Goal: Find specific page/section: Find specific page/section

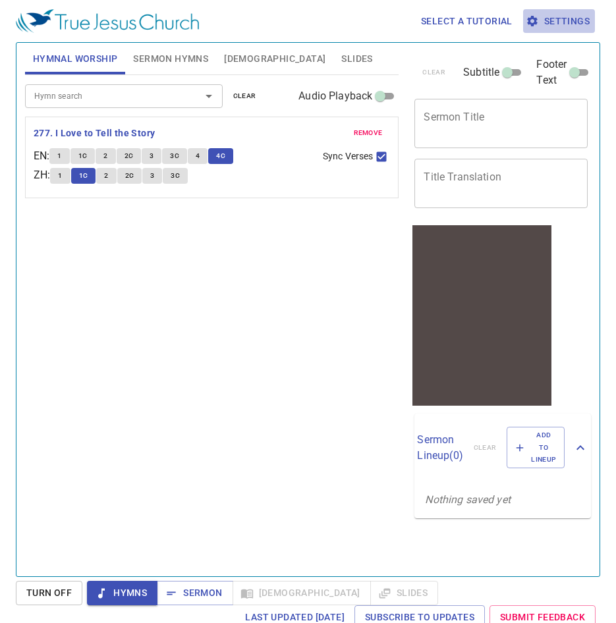
click at [557, 24] on span "Settings" at bounding box center [558, 21] width 61 height 16
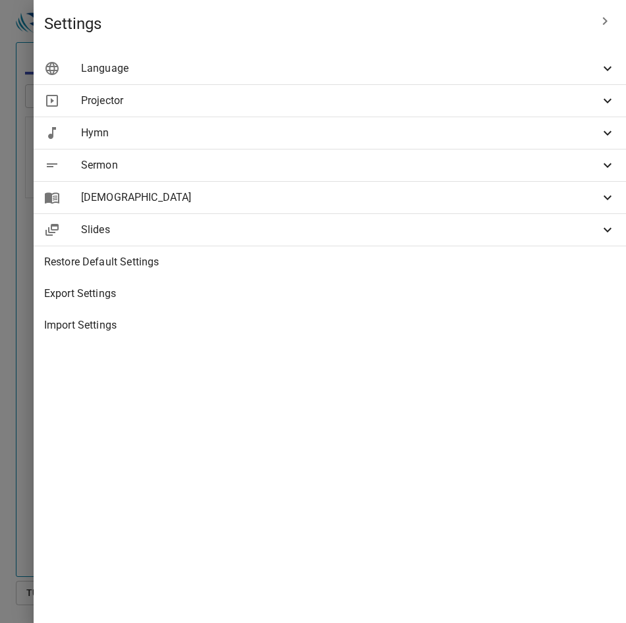
click at [486, 131] on span "Hymn" at bounding box center [340, 133] width 518 height 16
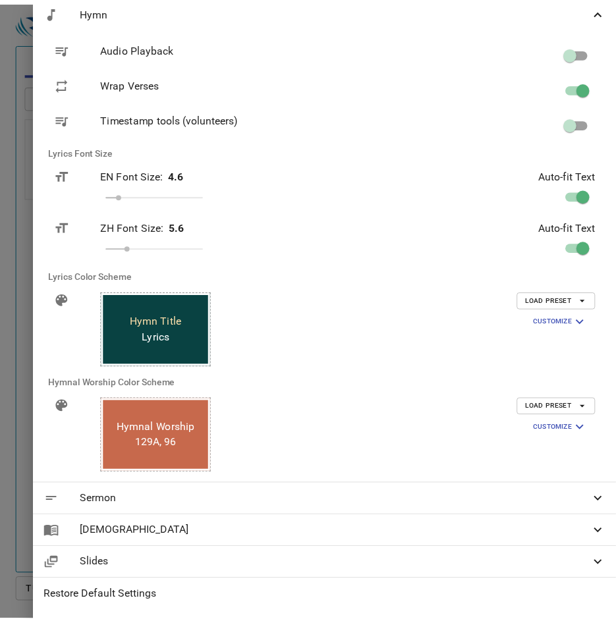
scroll to position [132, 0]
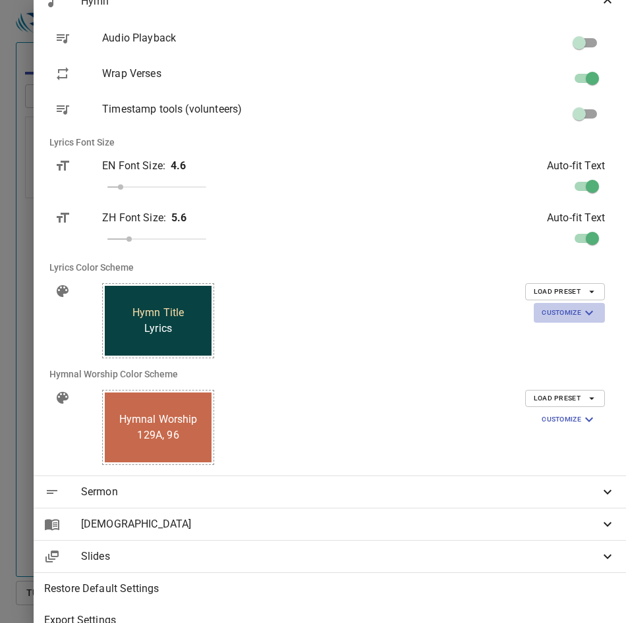
click at [554, 315] on span "Customize" at bounding box center [568, 313] width 55 height 16
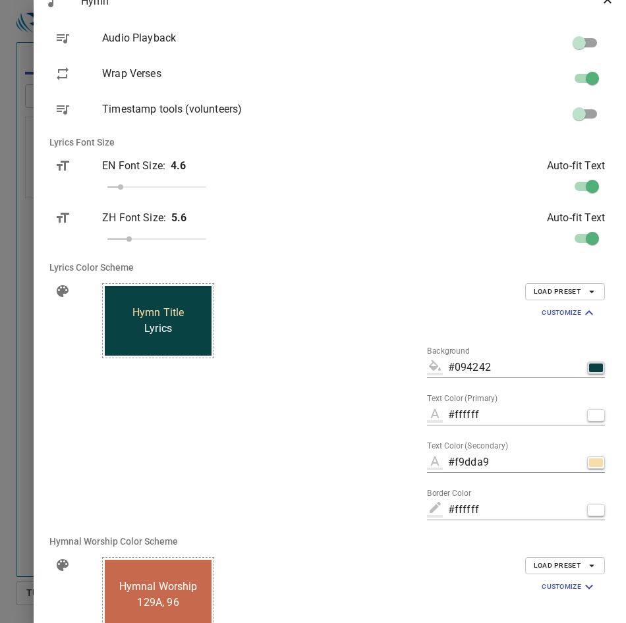
click at [589, 367] on div "button" at bounding box center [596, 367] width 14 height 9
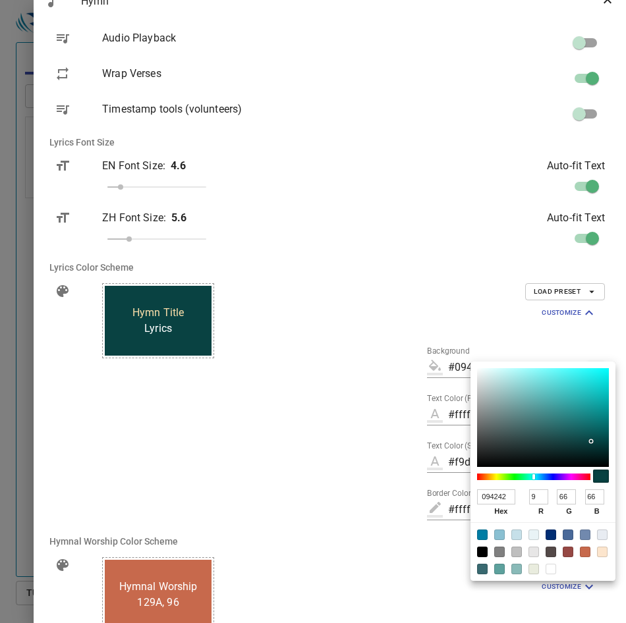
click at [503, 495] on input "094242" at bounding box center [496, 496] width 38 height 15
click at [504, 495] on input "094242" at bounding box center [496, 496] width 38 height 15
click at [539, 498] on input "9" at bounding box center [538, 496] width 19 height 15
type input "#064242"
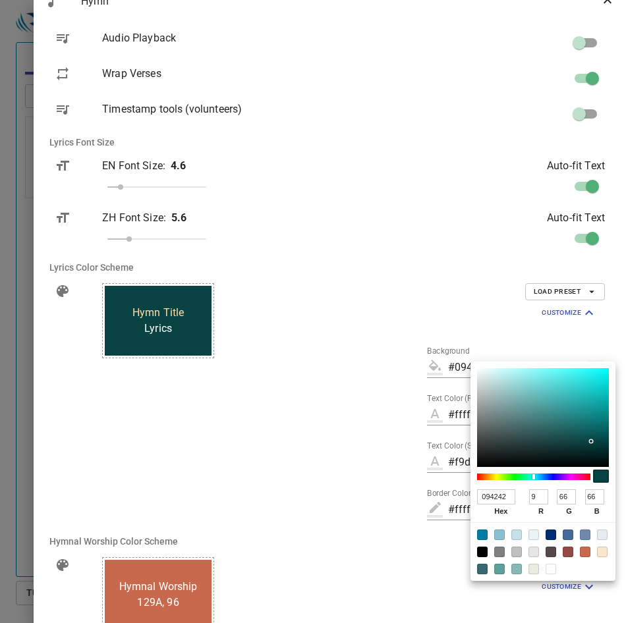
type input "064242"
type input "6"
type input "#404242"
type input "404242"
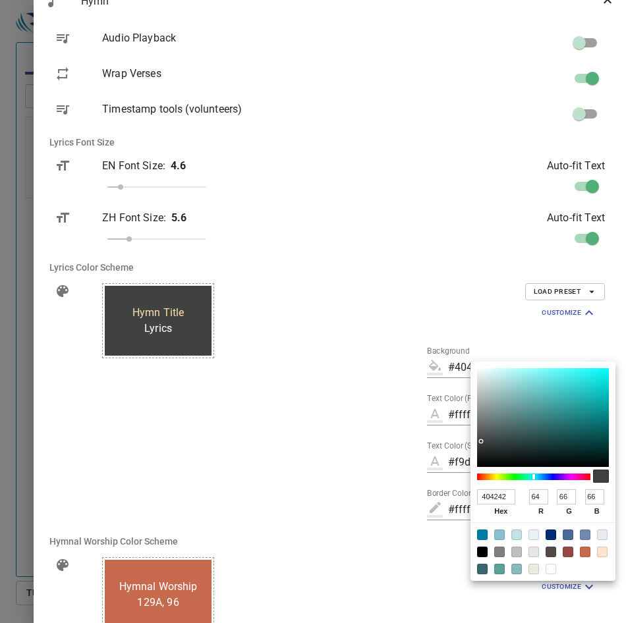
type input "64"
drag, startPoint x: 570, startPoint y: 494, endPoint x: 547, endPoint y: 491, distance: 23.2
click at [546, 493] on div "404242 hex 64 r 66 g 66 b 100 a" at bounding box center [543, 505] width 132 height 36
type input "#400642"
type input "400642"
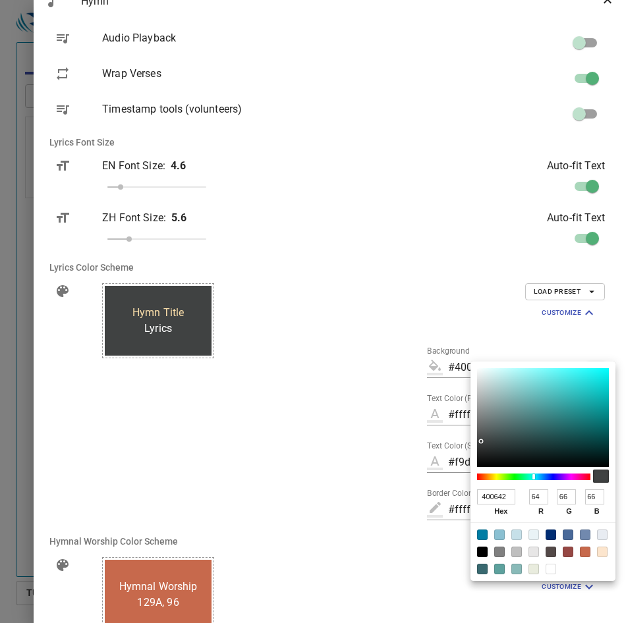
type input "6"
type input "#404042"
type input "404042"
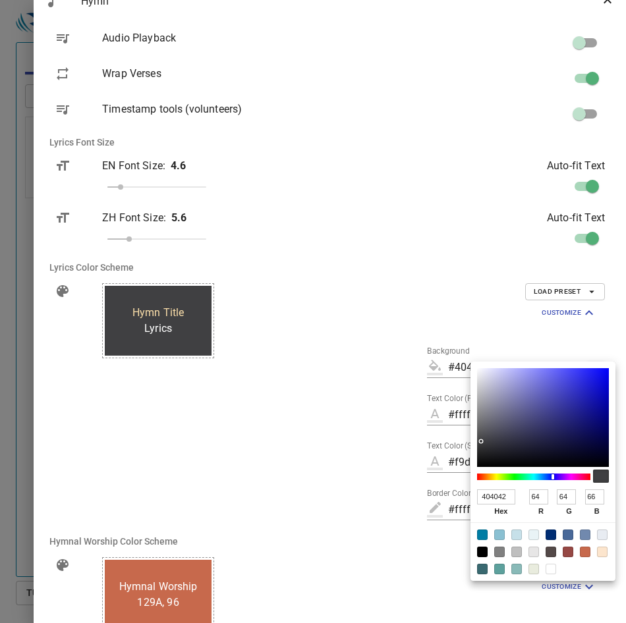
type input "64"
drag, startPoint x: 597, startPoint y: 498, endPoint x: 518, endPoint y: 496, distance: 79.0
click at [518, 496] on div "404042 hex 64 r 64 g 66 b 100 a" at bounding box center [543, 505] width 132 height 36
type input "#404006"
type input "404006"
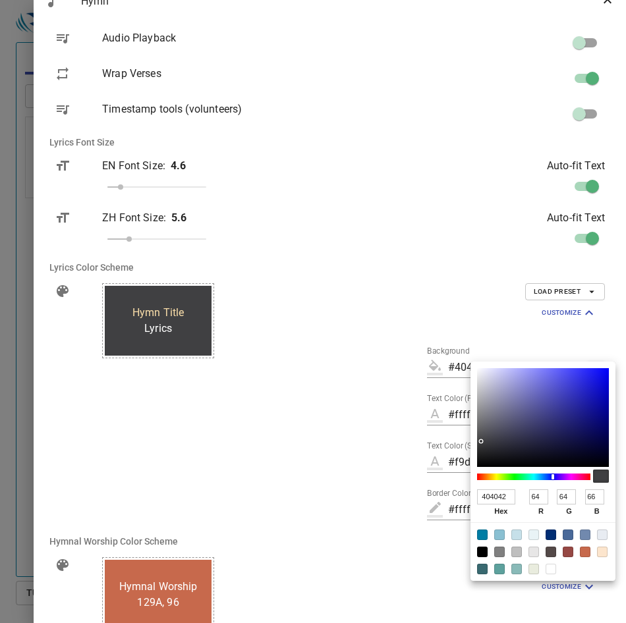
type input "6"
type input "#404040"
type input "404040"
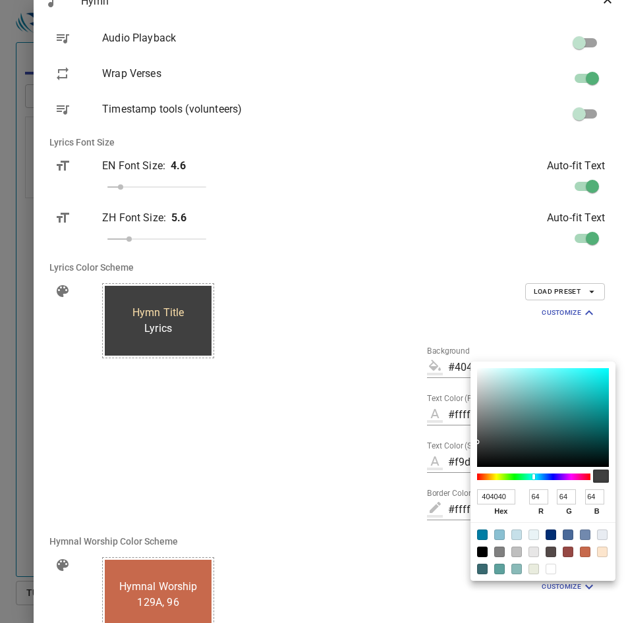
type input "64"
click at [518, 551] on div at bounding box center [516, 552] width 11 height 11
type input "#bfbfbf"
type input "BFBFBF"
type input "191"
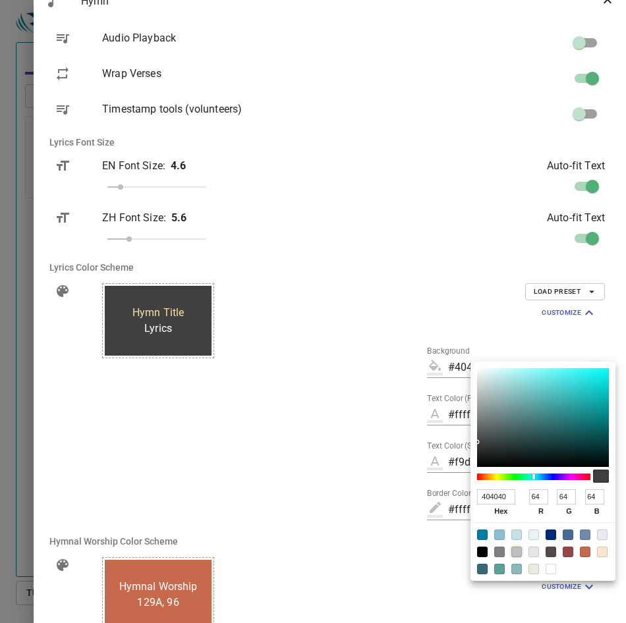
type input "191"
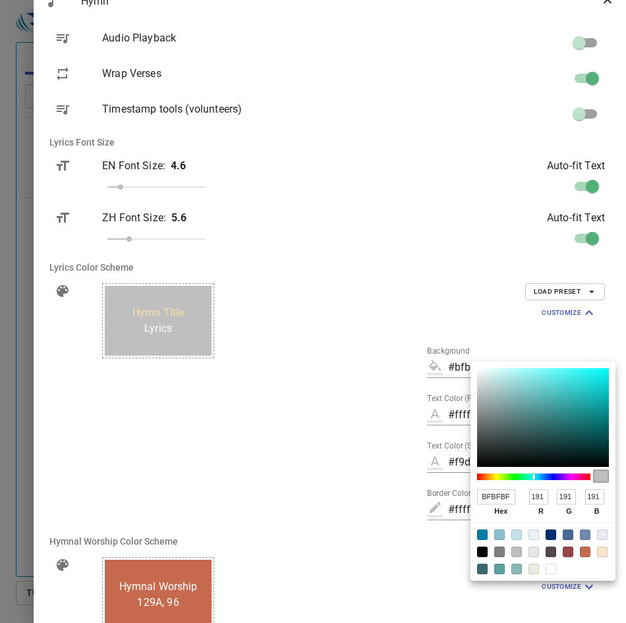
click at [396, 463] on div at bounding box center [313, 311] width 626 height 623
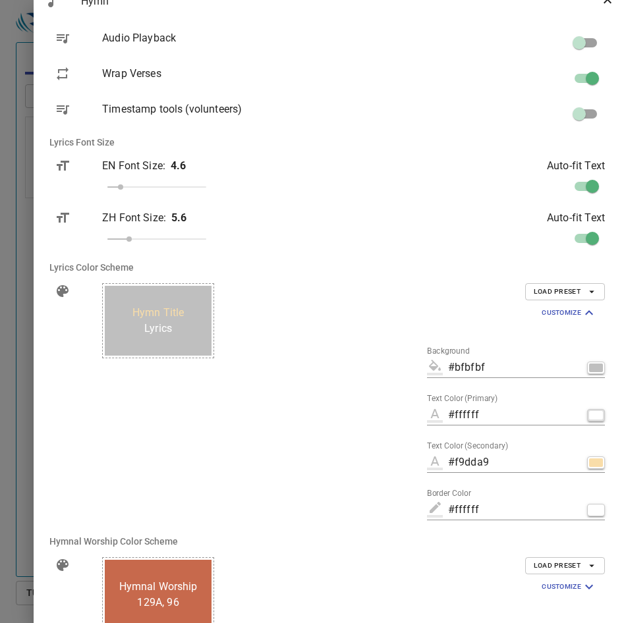
click at [589, 419] on div "button" at bounding box center [596, 415] width 14 height 9
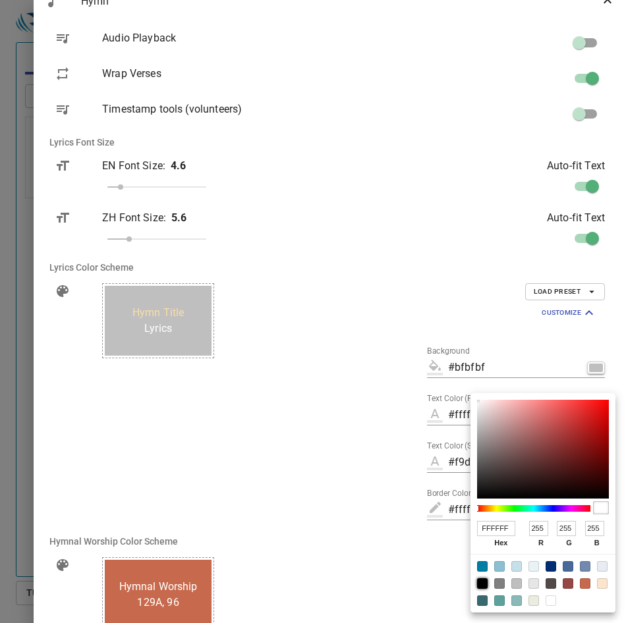
click at [487, 582] on div at bounding box center [482, 583] width 11 height 11
type input "#000000"
type input "000000"
type input "0"
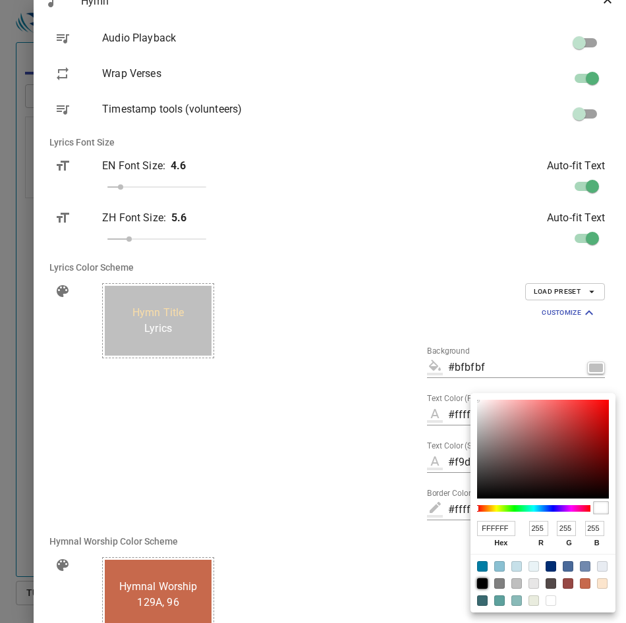
type input "0"
click at [414, 441] on div at bounding box center [313, 311] width 626 height 623
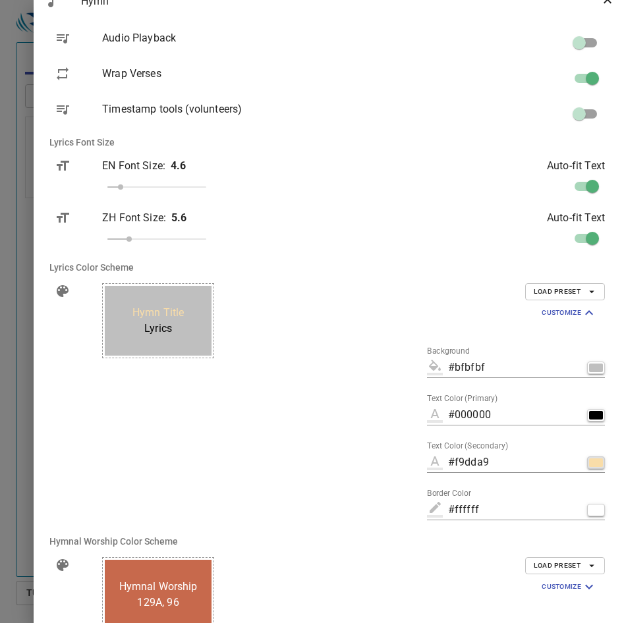
click at [589, 462] on div "button" at bounding box center [596, 462] width 14 height 9
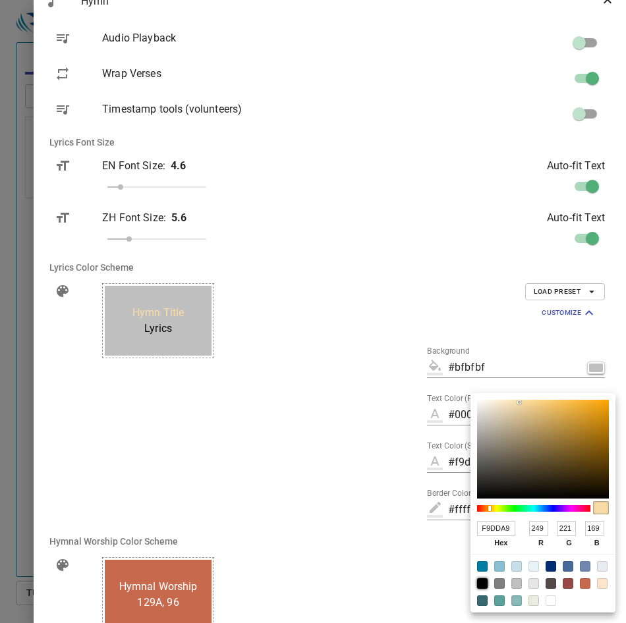
click at [485, 581] on div at bounding box center [482, 583] width 11 height 11
type input "#000000"
type input "000000"
type input "0"
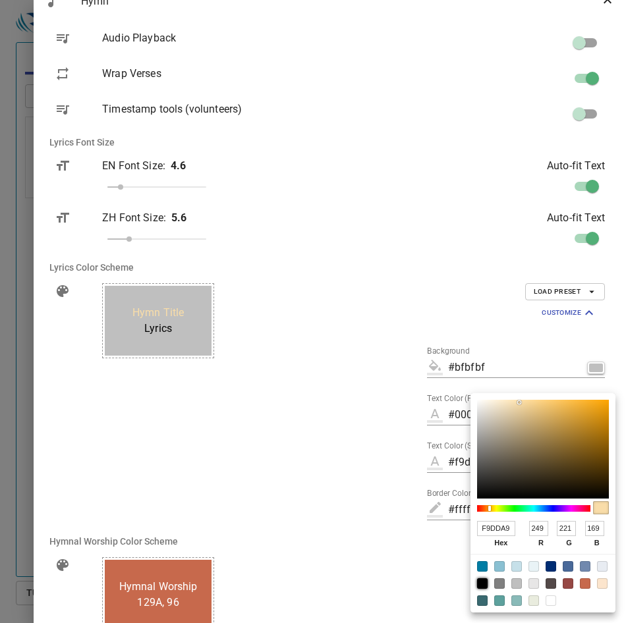
type input "0"
click at [423, 468] on div at bounding box center [313, 311] width 626 height 623
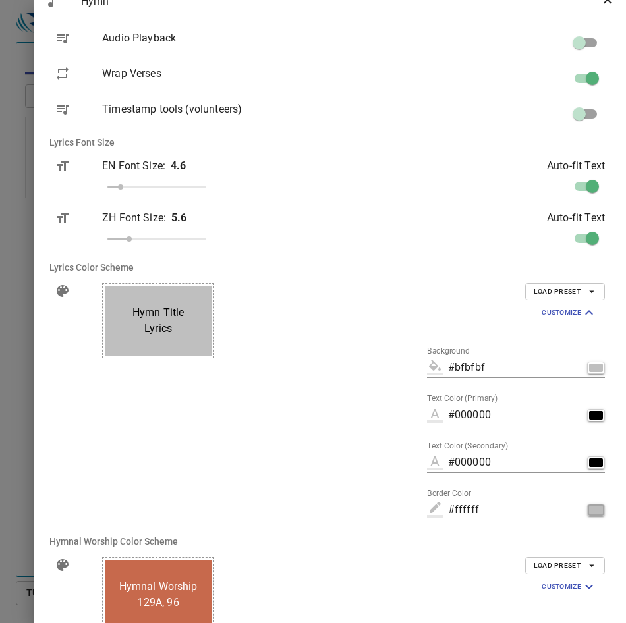
click at [589, 510] on div "button" at bounding box center [596, 510] width 14 height 9
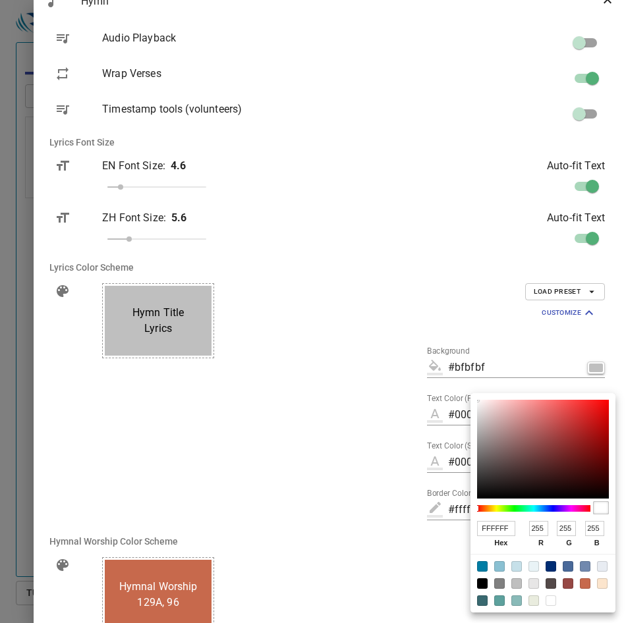
click at [514, 583] on div at bounding box center [516, 583] width 11 height 11
type input "#bfbfbf"
type input "BFBFBF"
type input "191"
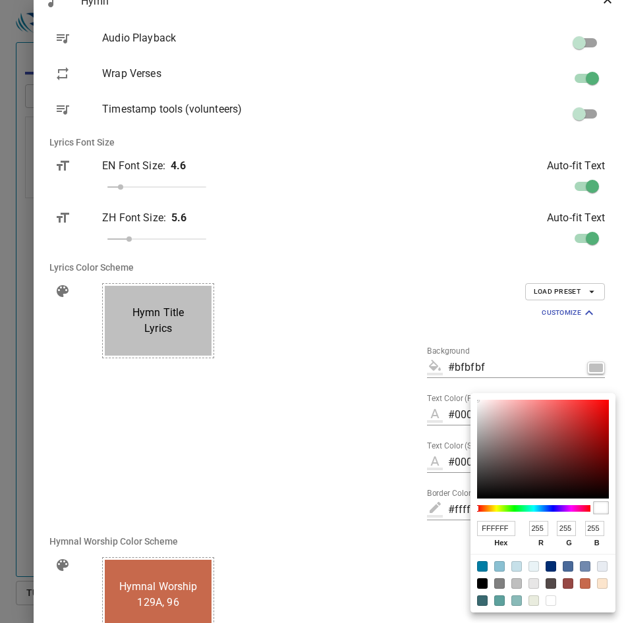
type input "191"
click at [383, 454] on div at bounding box center [313, 311] width 626 height 623
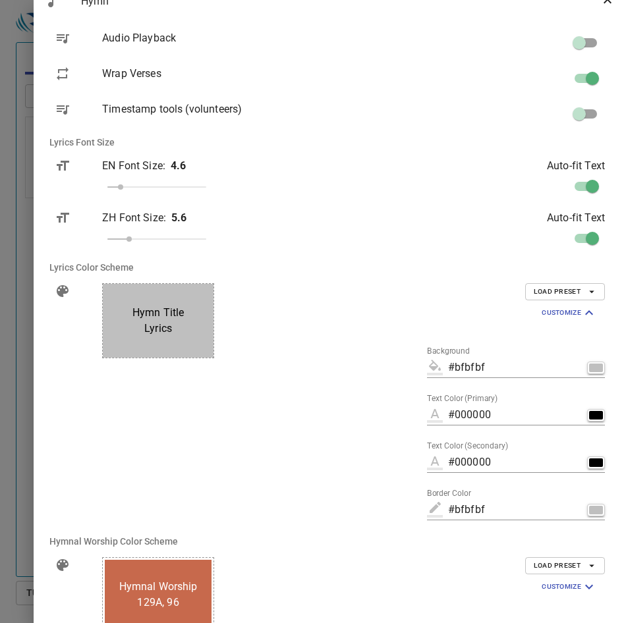
click at [198, 402] on div at bounding box center [313, 311] width 626 height 623
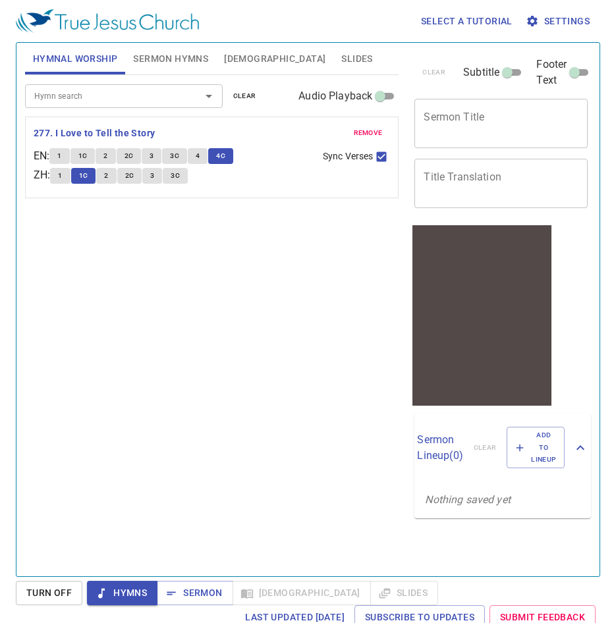
drag, startPoint x: 571, startPoint y: 18, endPoint x: 564, endPoint y: 24, distance: 9.3
click at [564, 24] on span "Settings" at bounding box center [558, 21] width 61 height 16
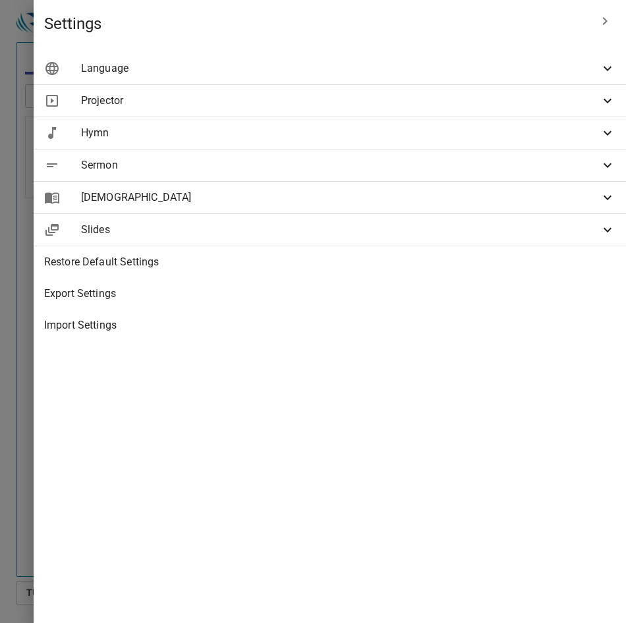
click at [387, 168] on span "Sermon" at bounding box center [340, 165] width 518 height 16
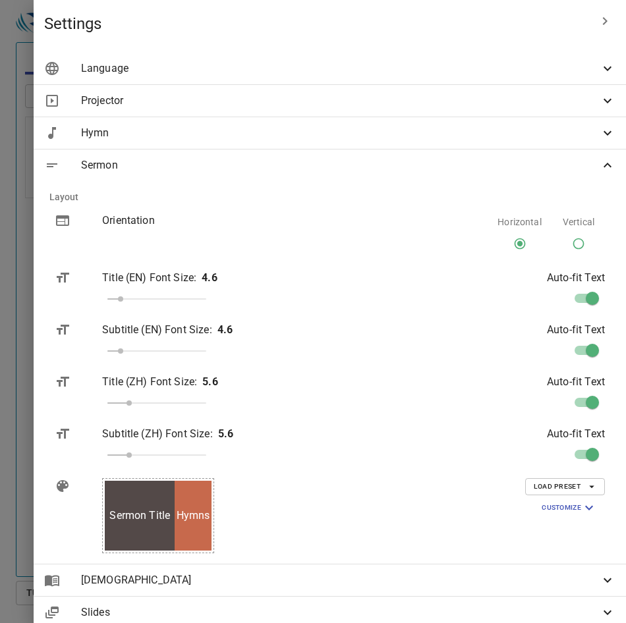
click at [476, 161] on span "Sermon" at bounding box center [340, 165] width 518 height 16
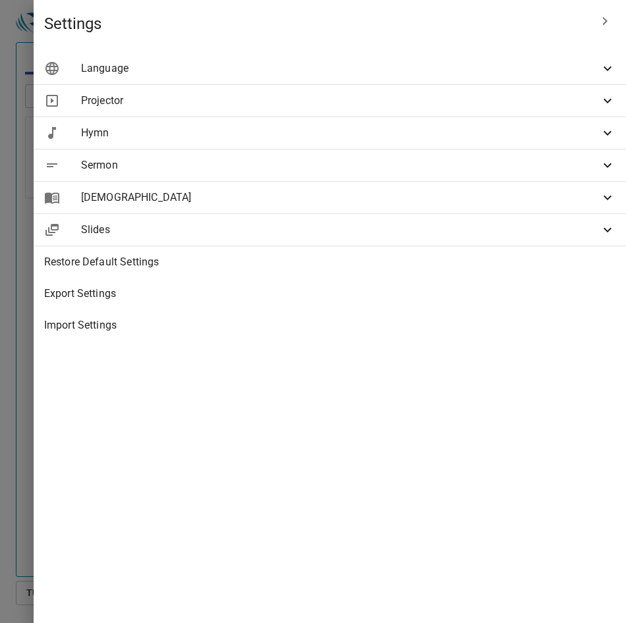
click at [161, 327] on div at bounding box center [313, 311] width 626 height 623
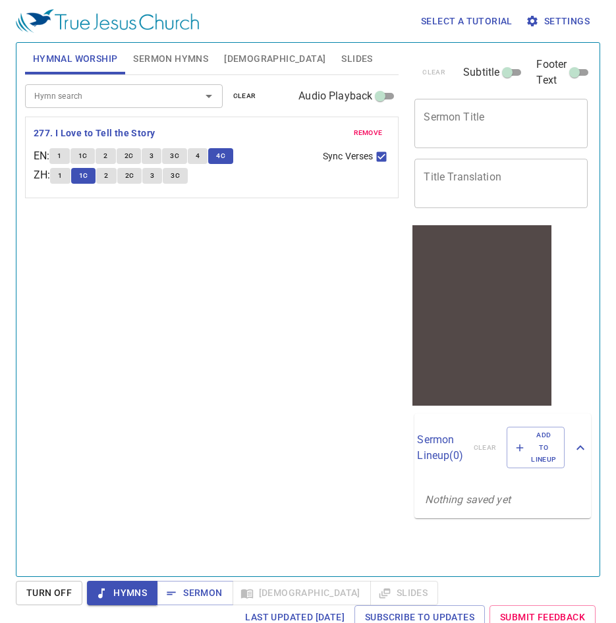
click at [77, 98] on input "Hymn search" at bounding box center [104, 95] width 151 height 15
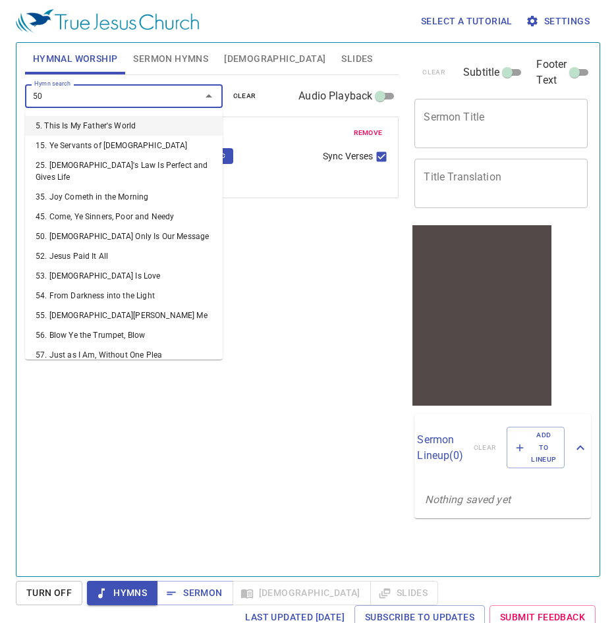
type input "500"
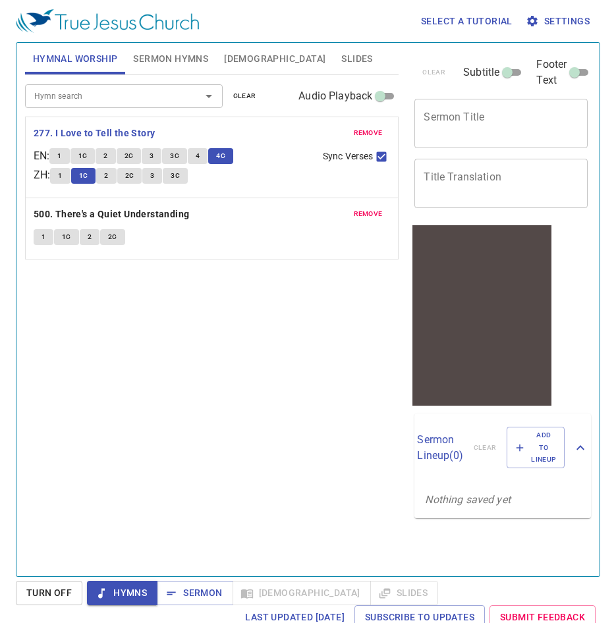
click at [38, 232] on button "1" at bounding box center [44, 237] width 20 height 16
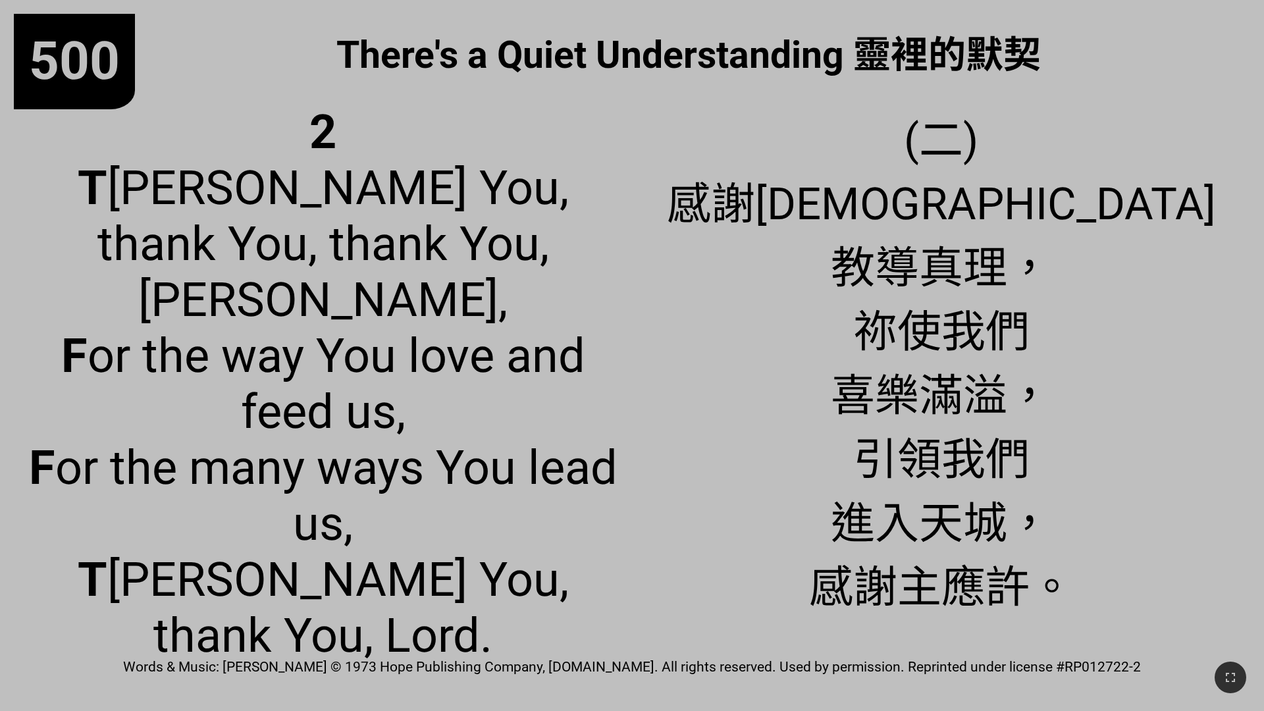
click at [499, 460] on span "2 T [PERSON_NAME] You, thank You, thank You, [PERSON_NAME], F or the way You lo…" at bounding box center [323, 384] width 590 height 560
